Goal: Information Seeking & Learning: Find specific fact

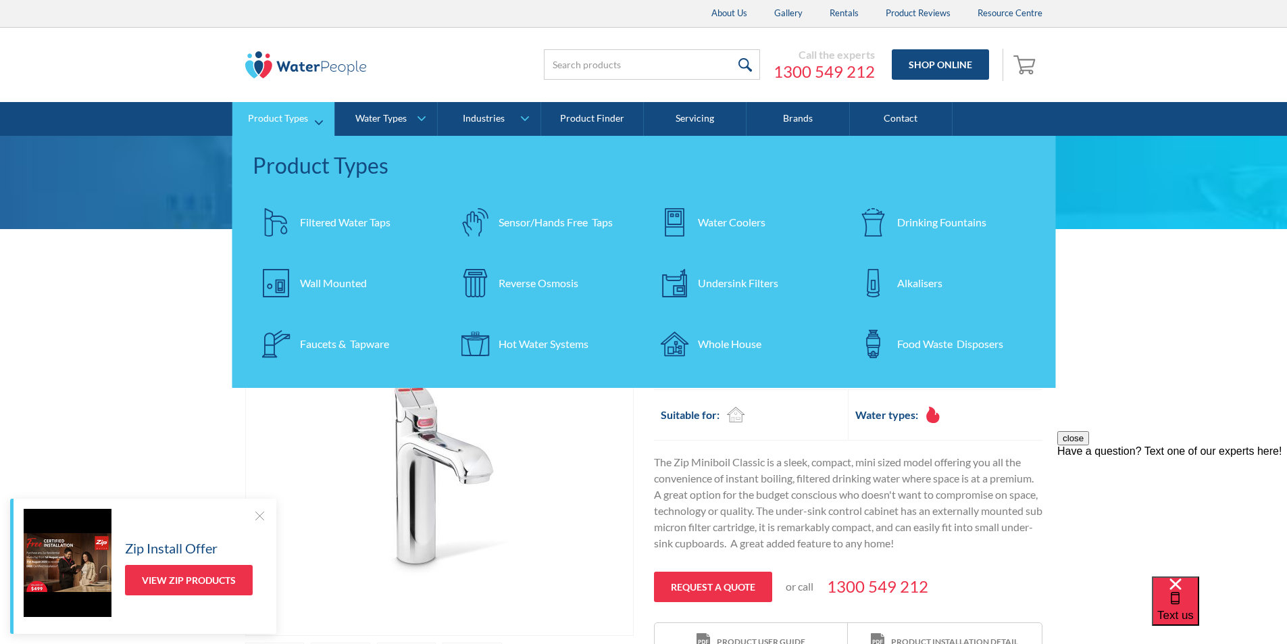
click at [313, 222] on div "Filtered Water Taps" at bounding box center [345, 222] width 91 height 16
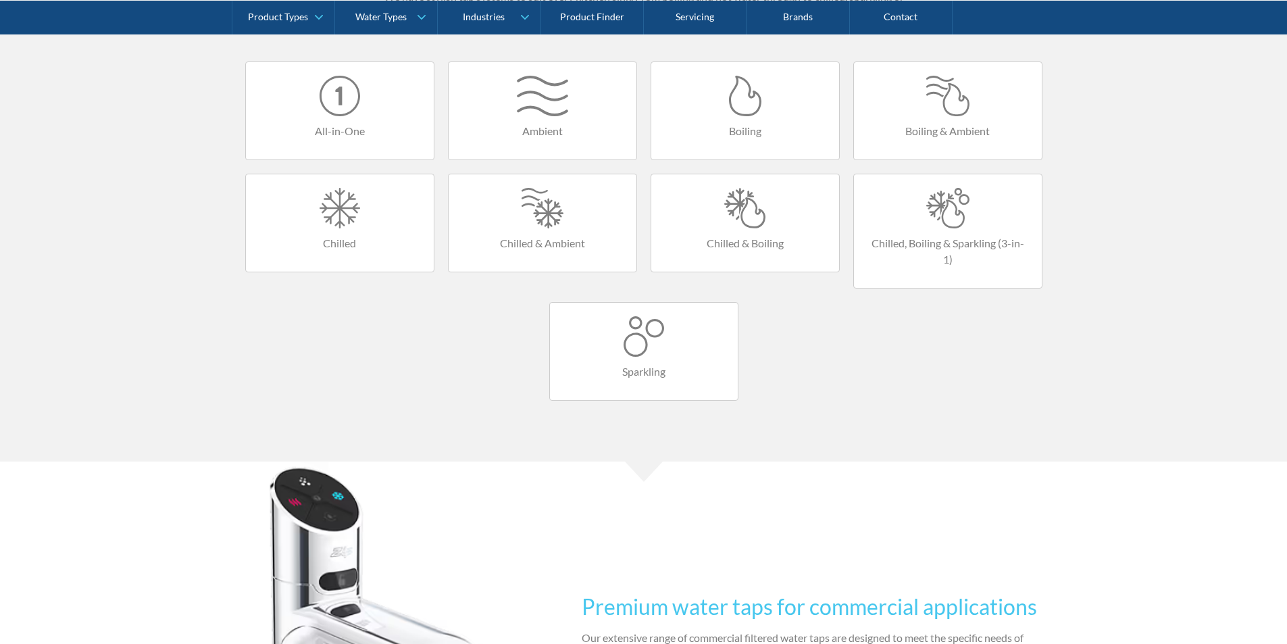
click at [747, 224] on div at bounding box center [745, 208] width 161 height 41
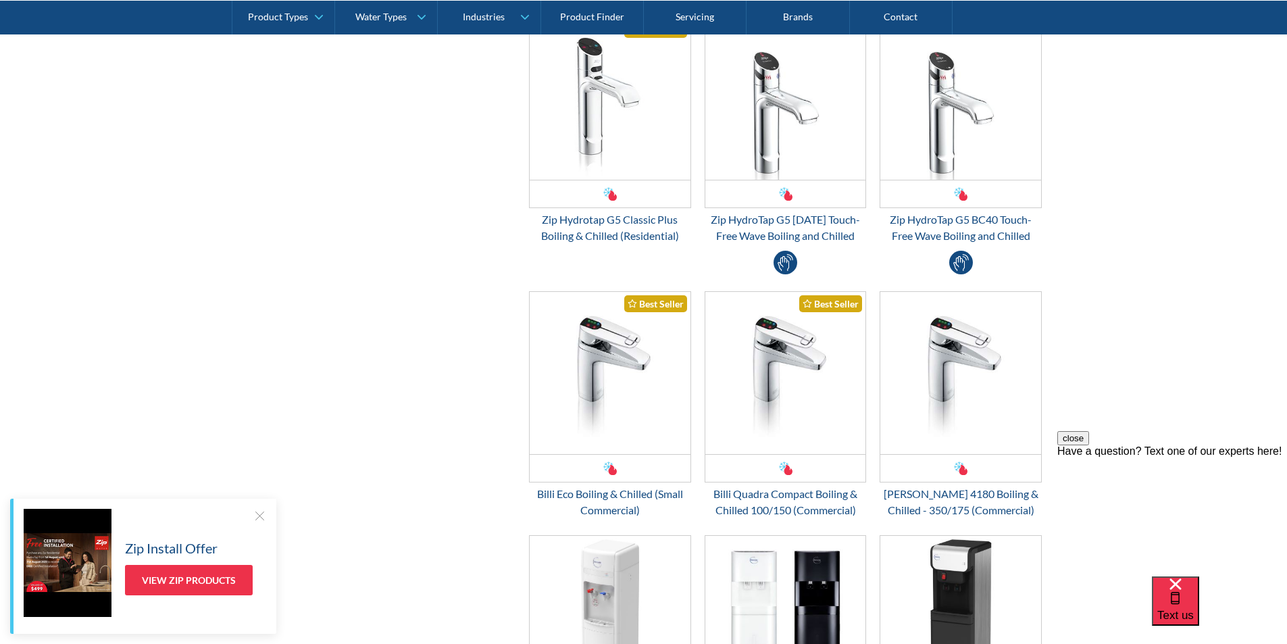
scroll to position [676, 0]
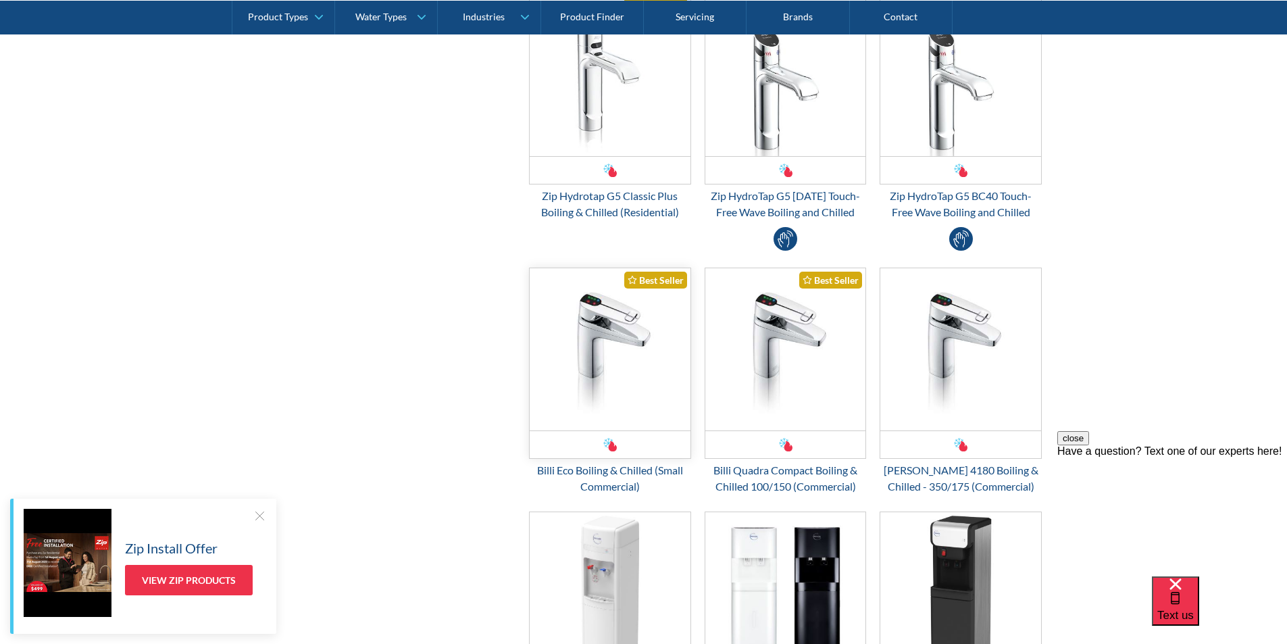
click at [592, 361] on img "Email Form 3" at bounding box center [610, 349] width 161 height 162
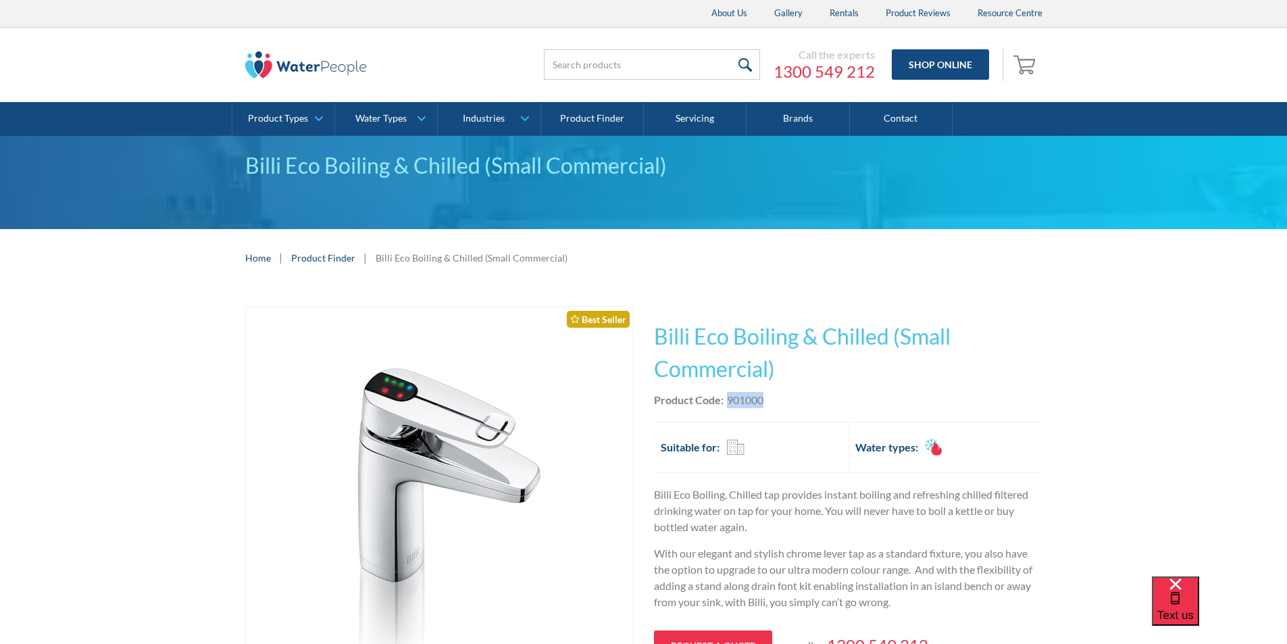
drag, startPoint x: 770, startPoint y: 400, endPoint x: 727, endPoint y: 403, distance: 43.4
click at [727, 403] on div "Product Code: 901000" at bounding box center [848, 400] width 388 height 16
copy div "901000"
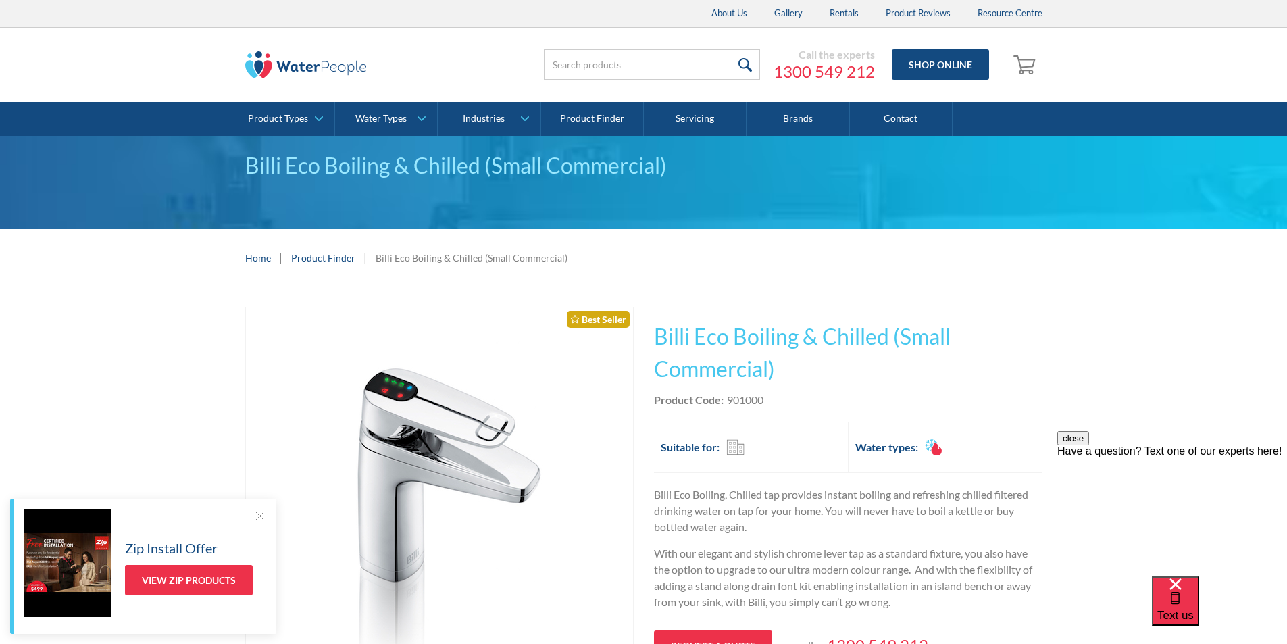
click at [803, 357] on h1 "Billi Eco Boiling & Chilled (Small Commercial)" at bounding box center [848, 352] width 388 height 65
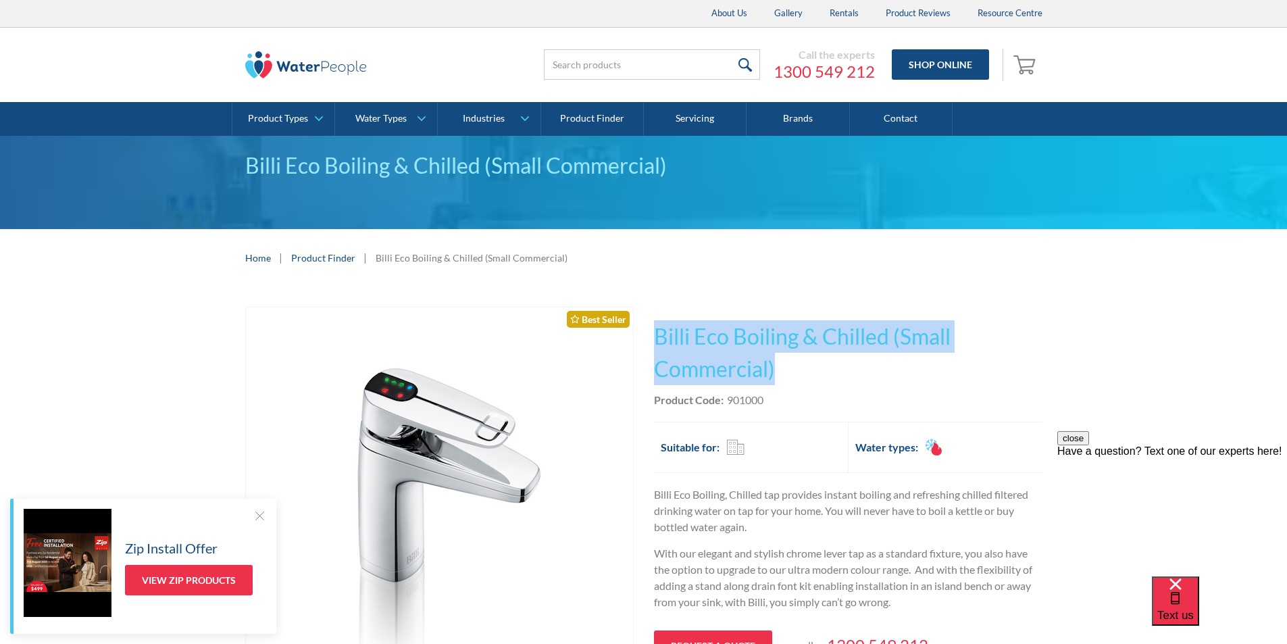
drag, startPoint x: 792, startPoint y: 363, endPoint x: 657, endPoint y: 340, distance: 137.7
click at [657, 340] on h1 "Billi Eco Boiling & Chilled (Small Commercial)" at bounding box center [848, 352] width 388 height 65
copy h1 "Billi Eco Boiling & Chilled (Small Commercial)"
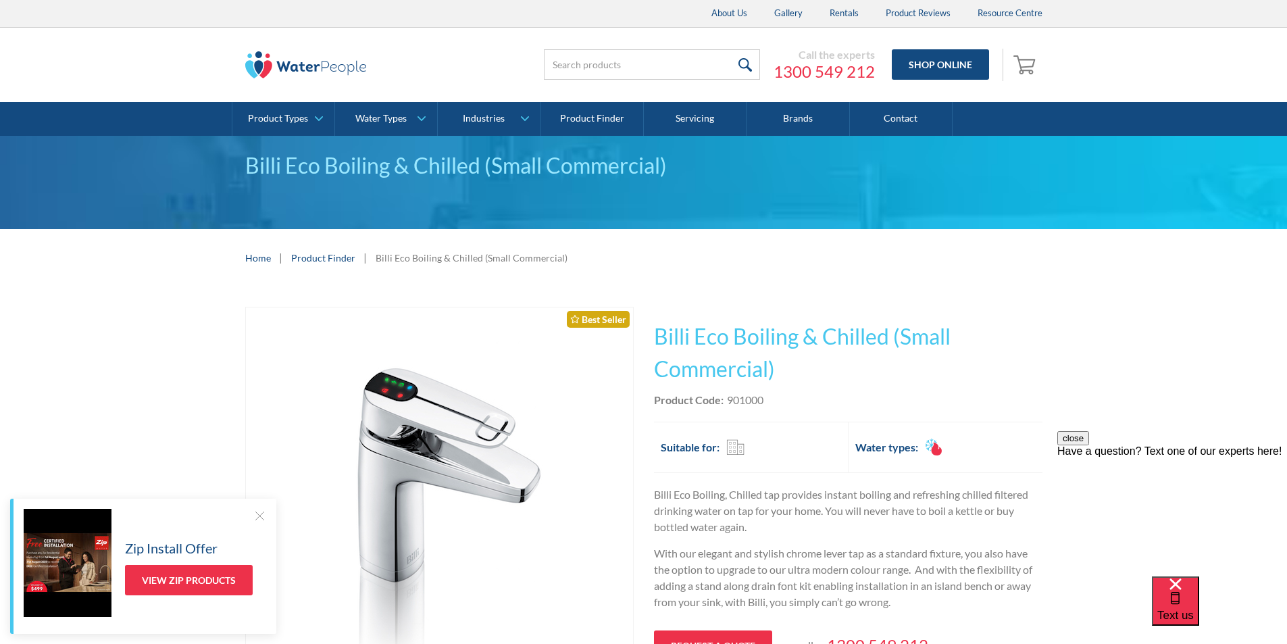
click at [772, 399] on div "Product Code: 901000" at bounding box center [848, 400] width 388 height 16
drag, startPoint x: 772, startPoint y: 399, endPoint x: 747, endPoint y: 398, distance: 25.0
click at [747, 398] on div "Product Code: 901000" at bounding box center [848, 400] width 388 height 16
copy div "901000"
